Goal: Find specific page/section: Find specific page/section

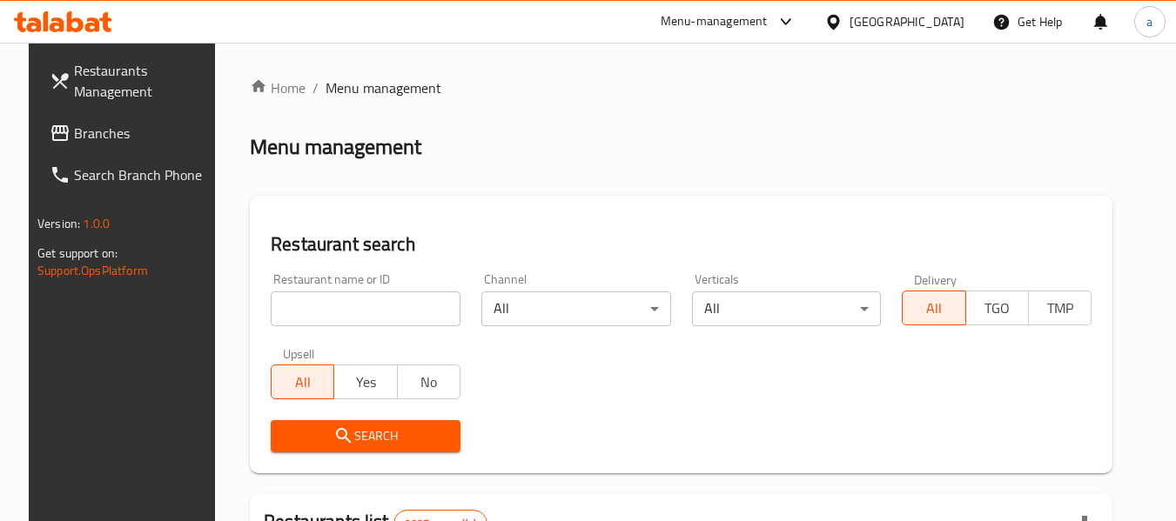
click at [928, 19] on div at bounding box center [588, 260] width 1176 height 521
click at [843, 28] on icon at bounding box center [833, 22] width 18 height 18
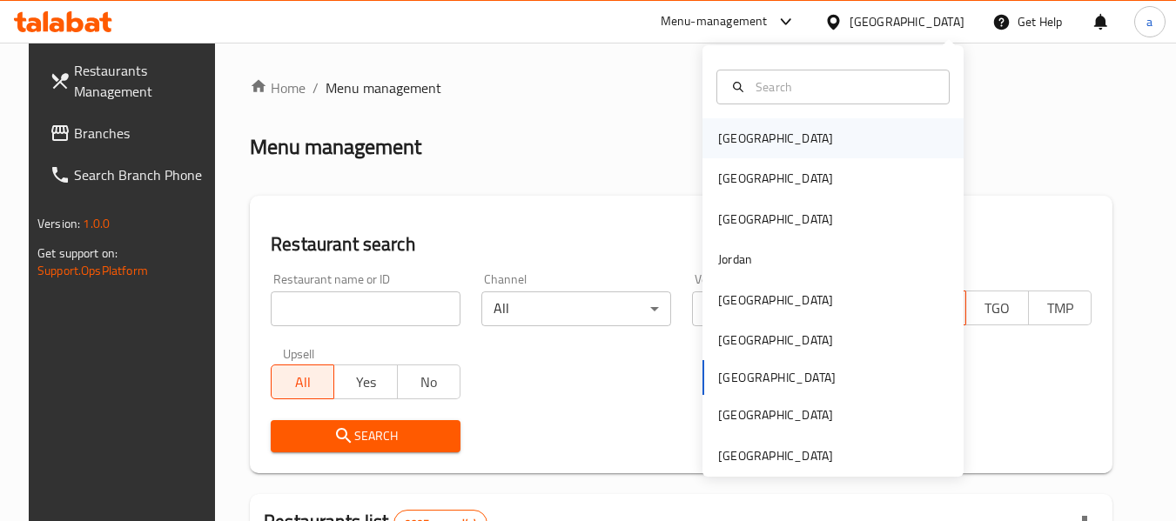
click at [725, 134] on div "[GEOGRAPHIC_DATA]" at bounding box center [775, 138] width 115 height 19
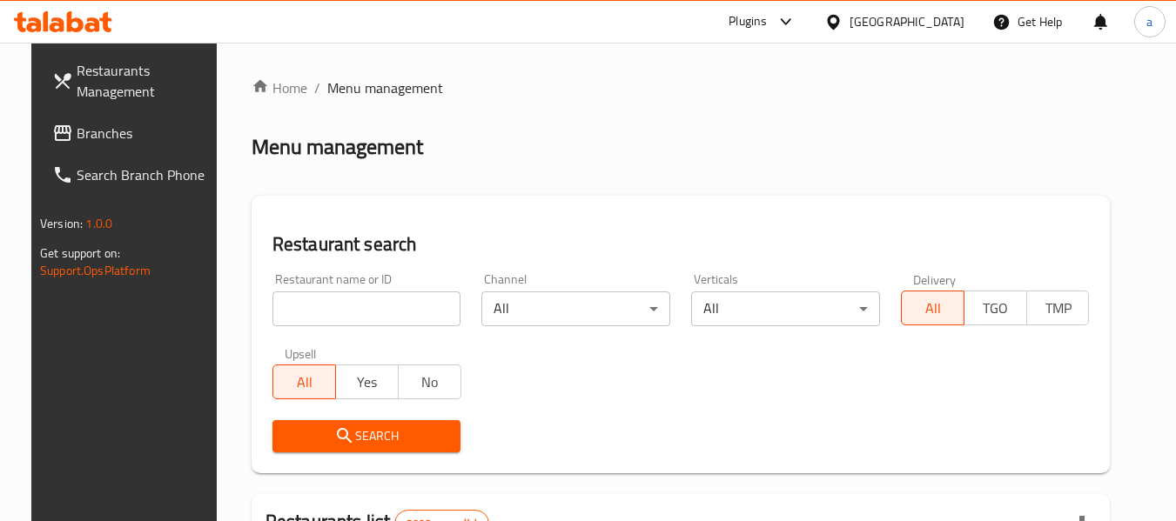
click at [38, 121] on link "Branches" at bounding box center [133, 133] width 190 height 42
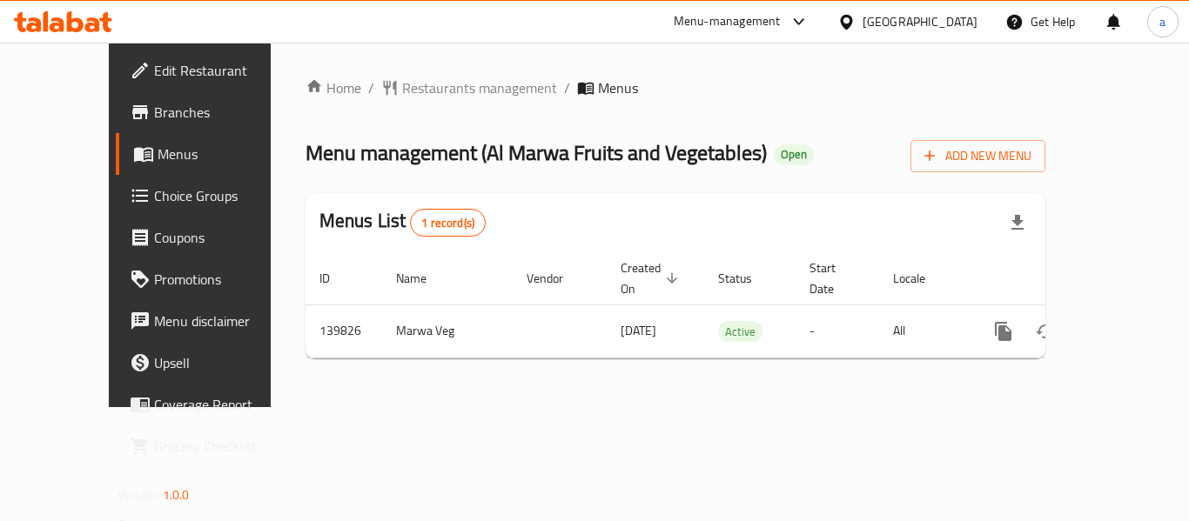
click at [444, 70] on div "Home / Restaurants management / Menus Menu management ( Al Marwa Fruits and Veg…" at bounding box center [676, 225] width 810 height 365
click at [852, 25] on icon at bounding box center [846, 21] width 12 height 15
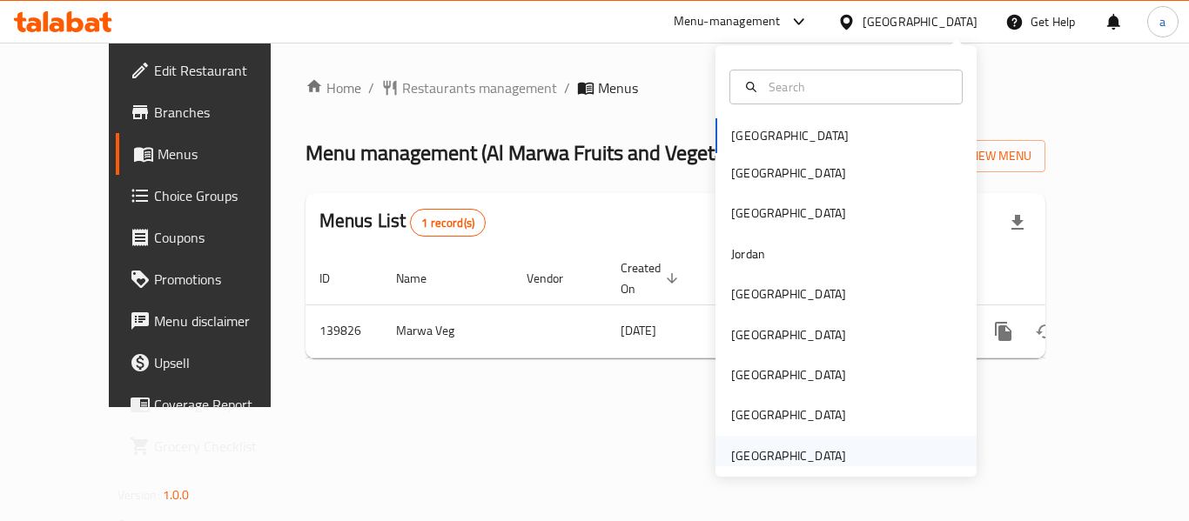
click at [738, 447] on div "[GEOGRAPHIC_DATA]" at bounding box center [788, 456] width 115 height 19
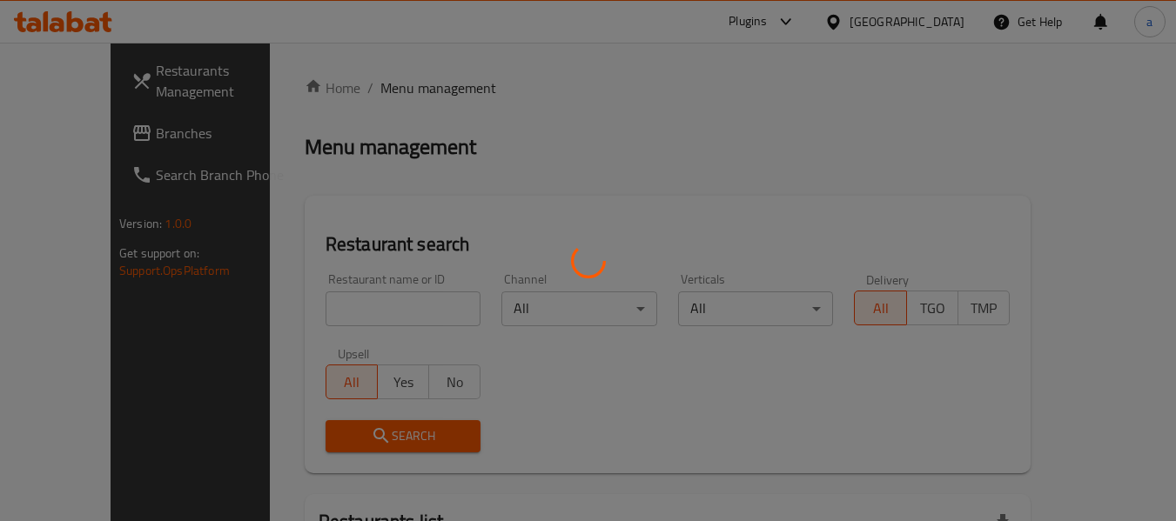
click at [64, 125] on div at bounding box center [588, 260] width 1176 height 521
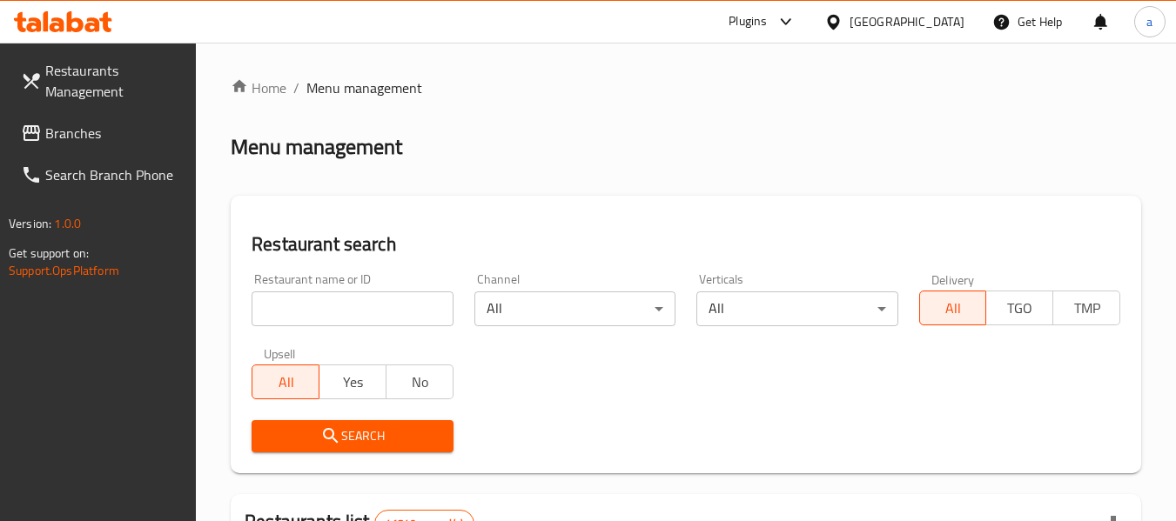
click at [84, 133] on span "Branches" at bounding box center [114, 133] width 138 height 21
